Goal: Task Accomplishment & Management: Use online tool/utility

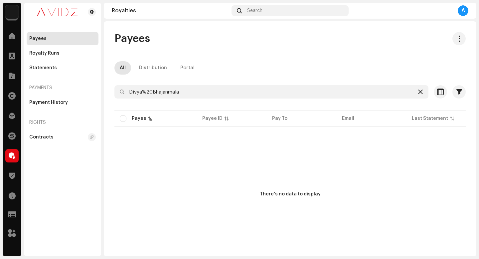
click at [420, 93] on div at bounding box center [421, 92] width 8 height 8
click at [418, 93] on icon at bounding box center [420, 91] width 5 height 5
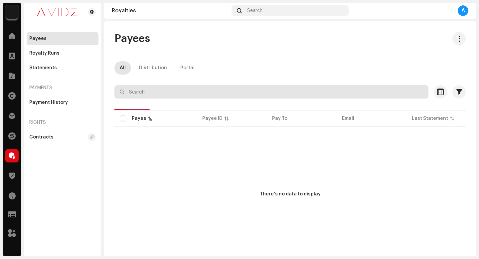
click at [362, 88] on input "text" at bounding box center [271, 91] width 314 height 13
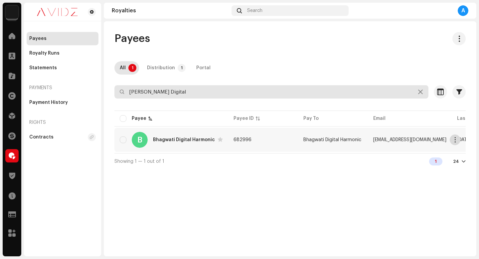
type input "[PERSON_NAME] Digital"
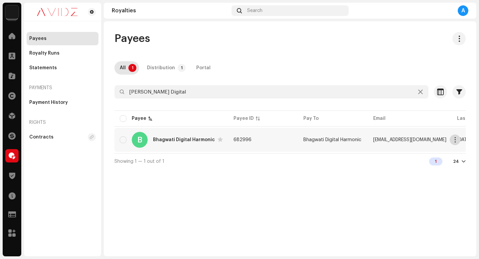
click at [453, 139] on span "button" at bounding box center [455, 139] width 5 height 5
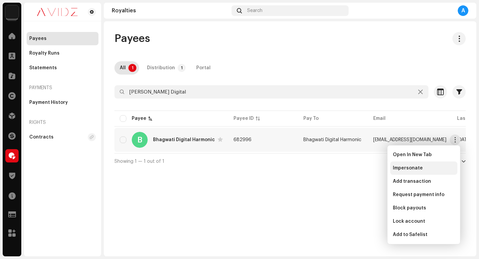
click at [437, 166] on div "Impersonate" at bounding box center [424, 167] width 62 height 5
